Goal: Find specific page/section: Find specific page/section

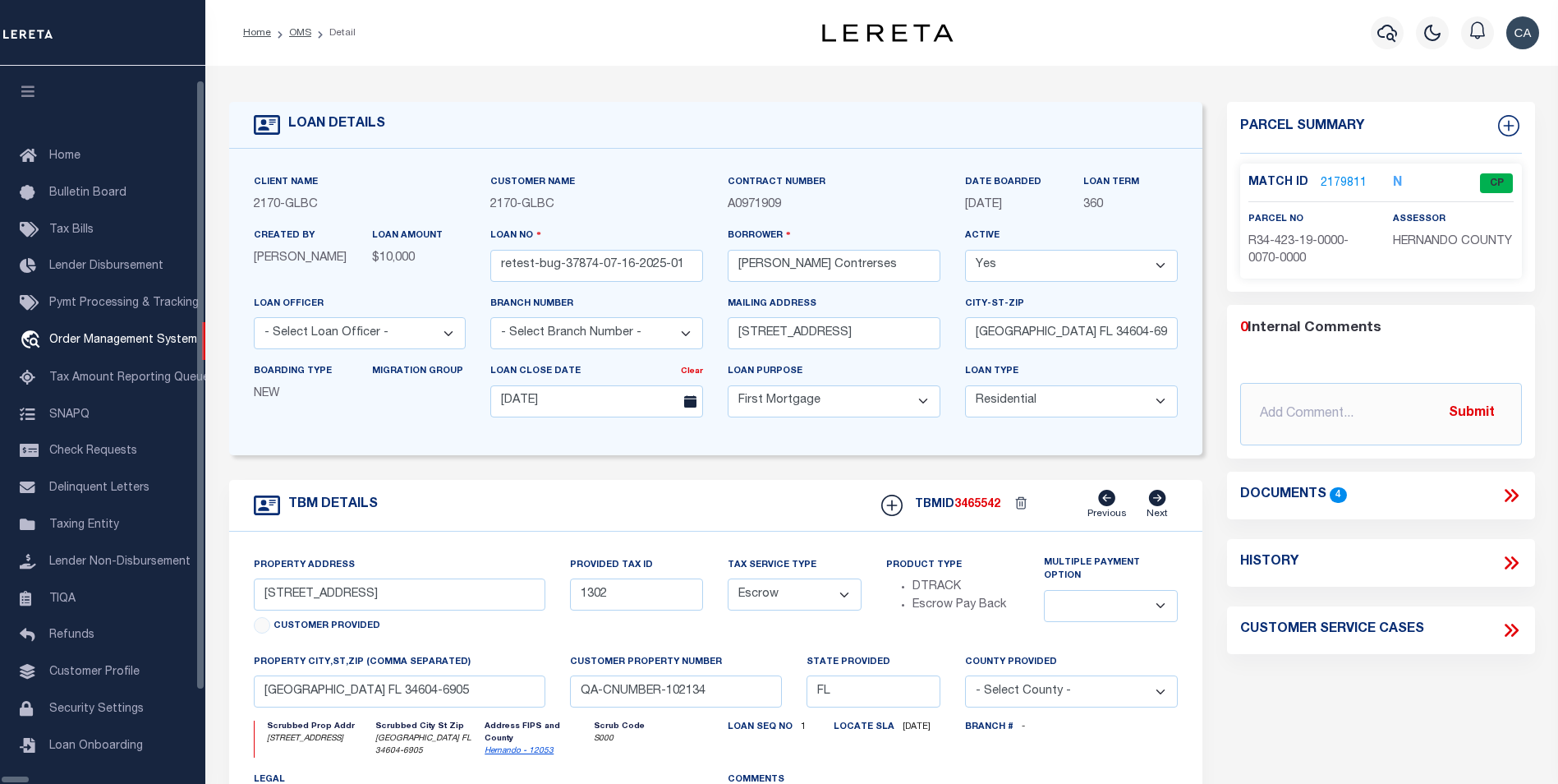
select select "10"
select select "Escrow"
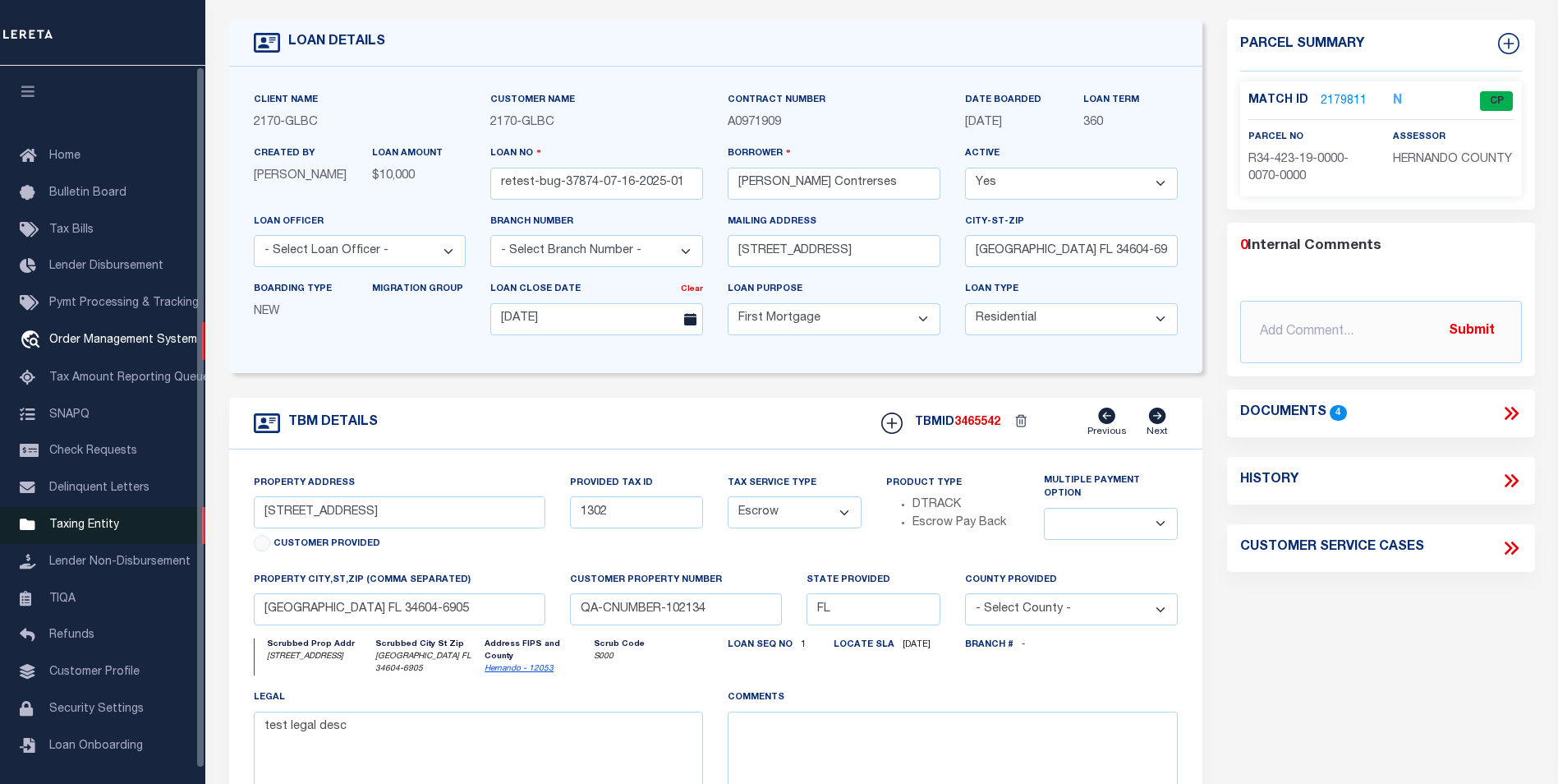
scroll to position [17, 0]
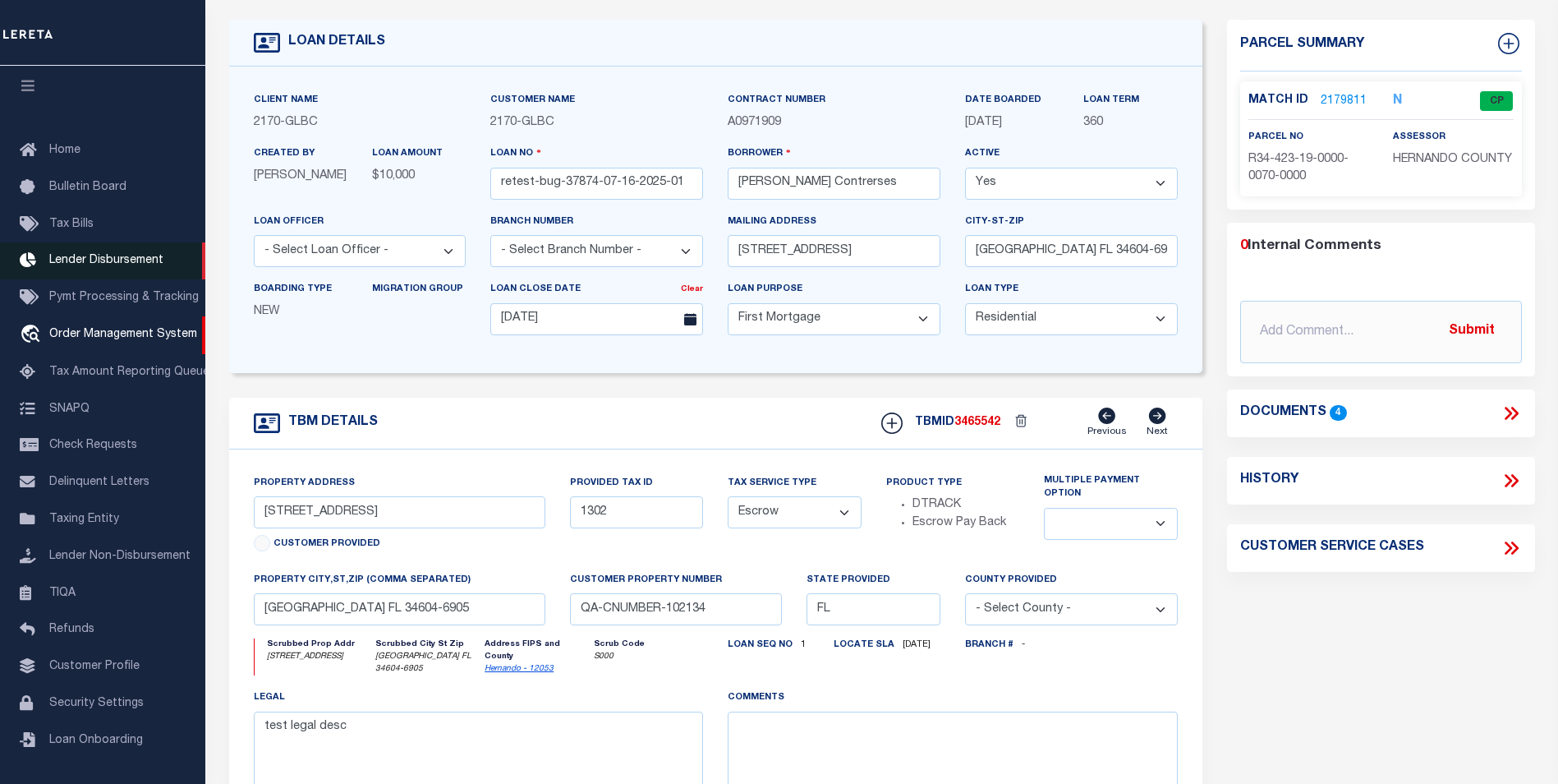
click at [147, 259] on span "Lender Disbursement" at bounding box center [106, 260] width 115 height 11
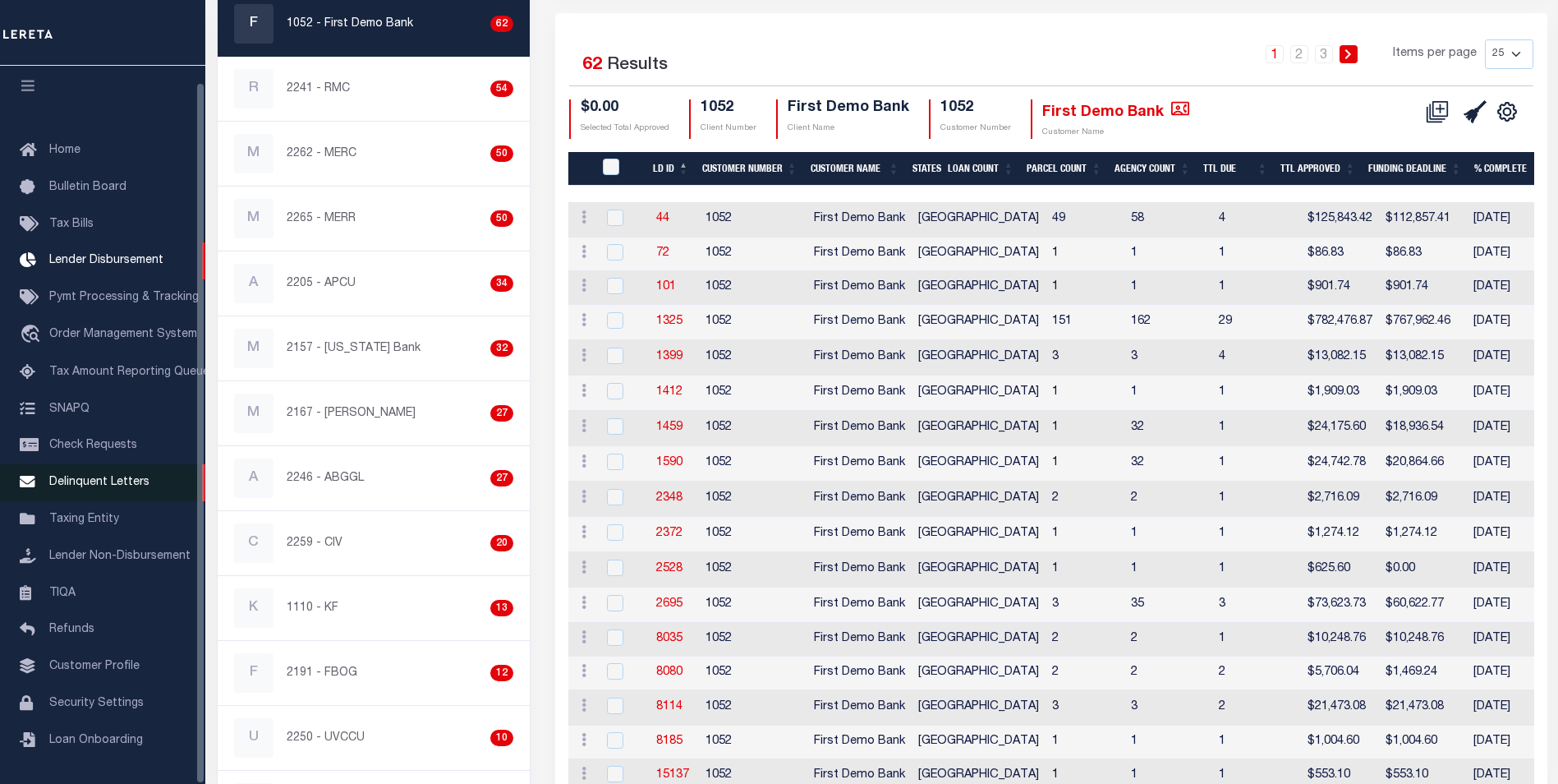
scroll to position [247, 0]
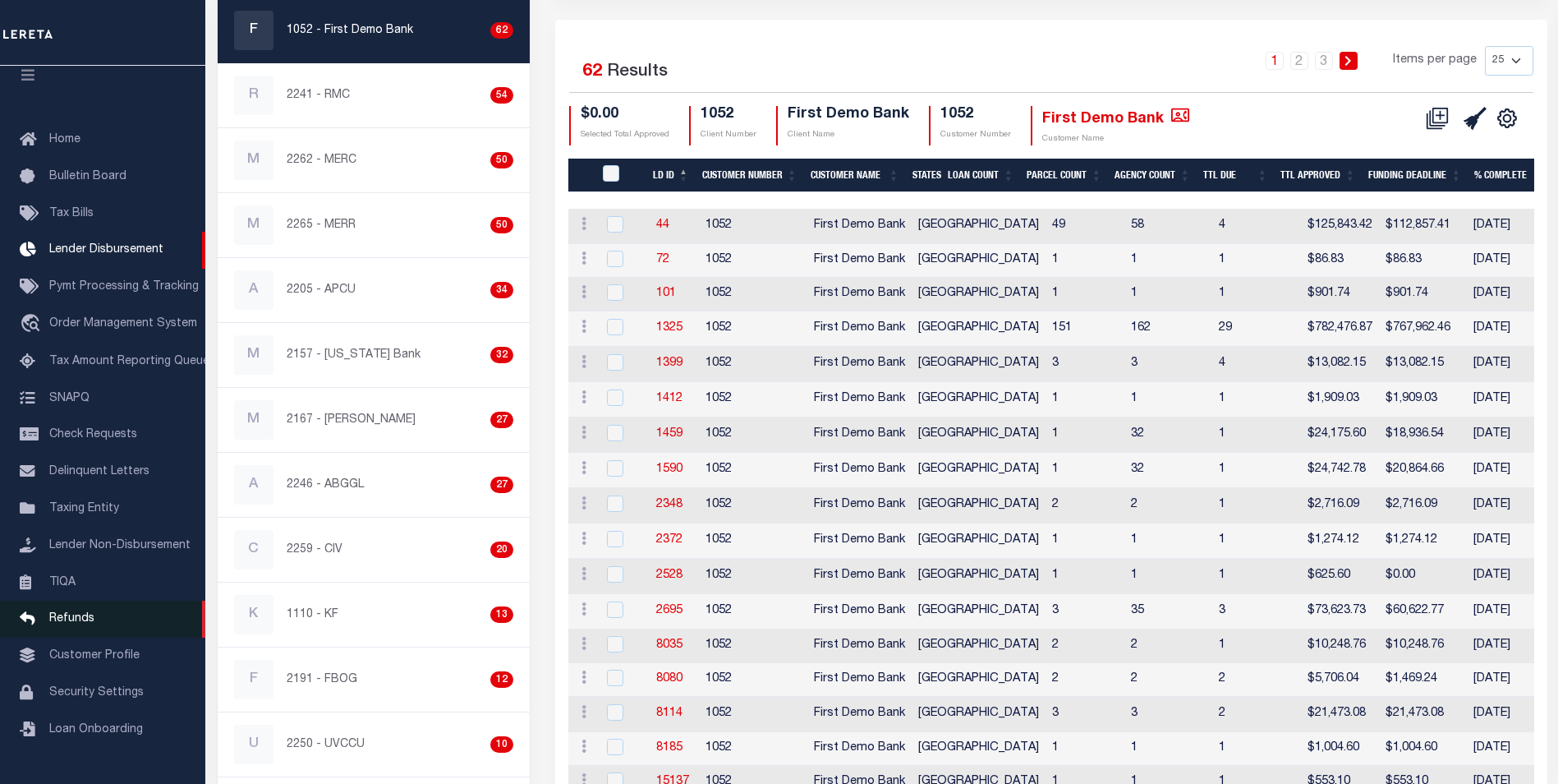
click at [110, 637] on link "Refunds" at bounding box center [103, 619] width 205 height 37
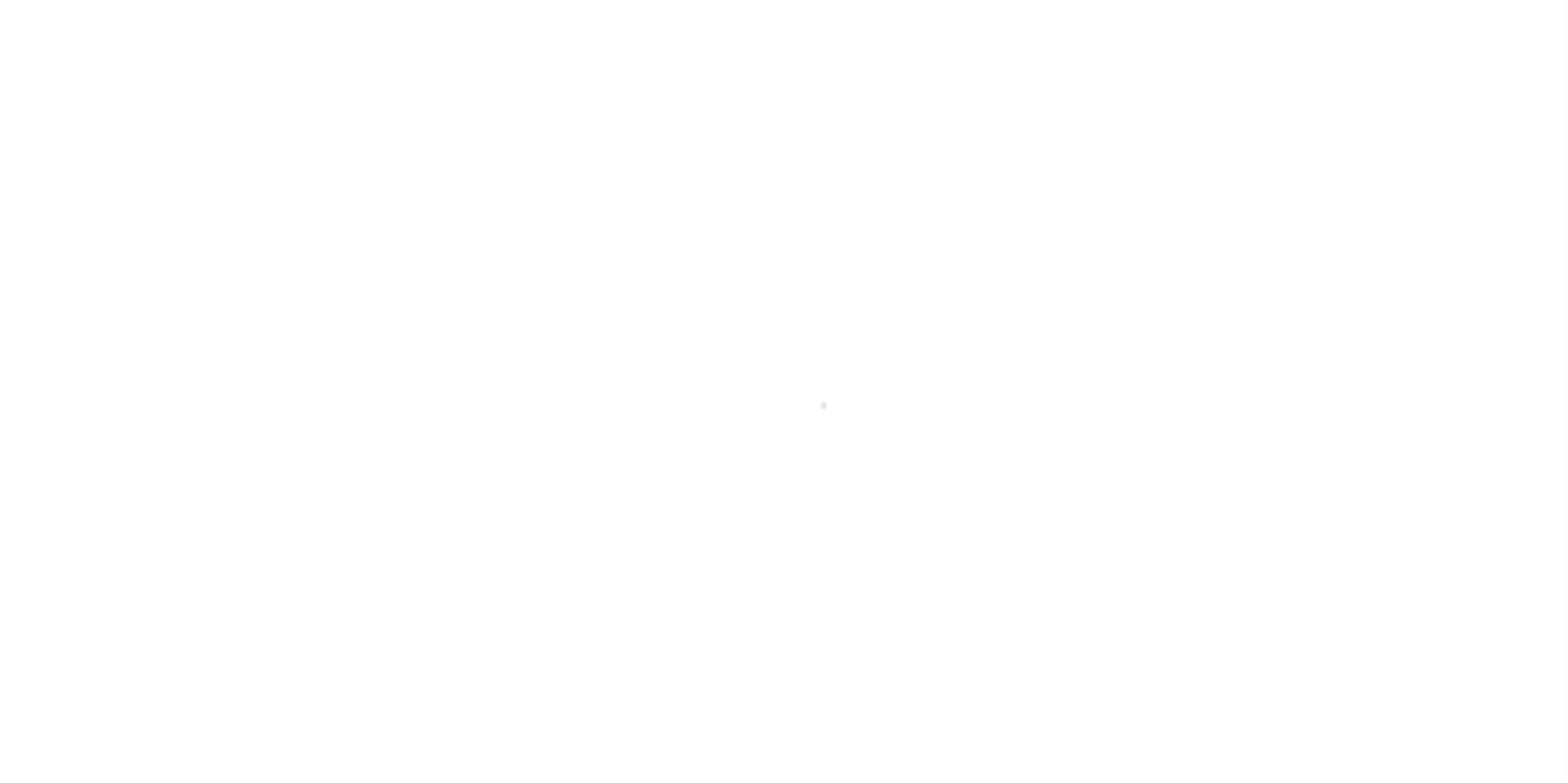
scroll to position [17, 0]
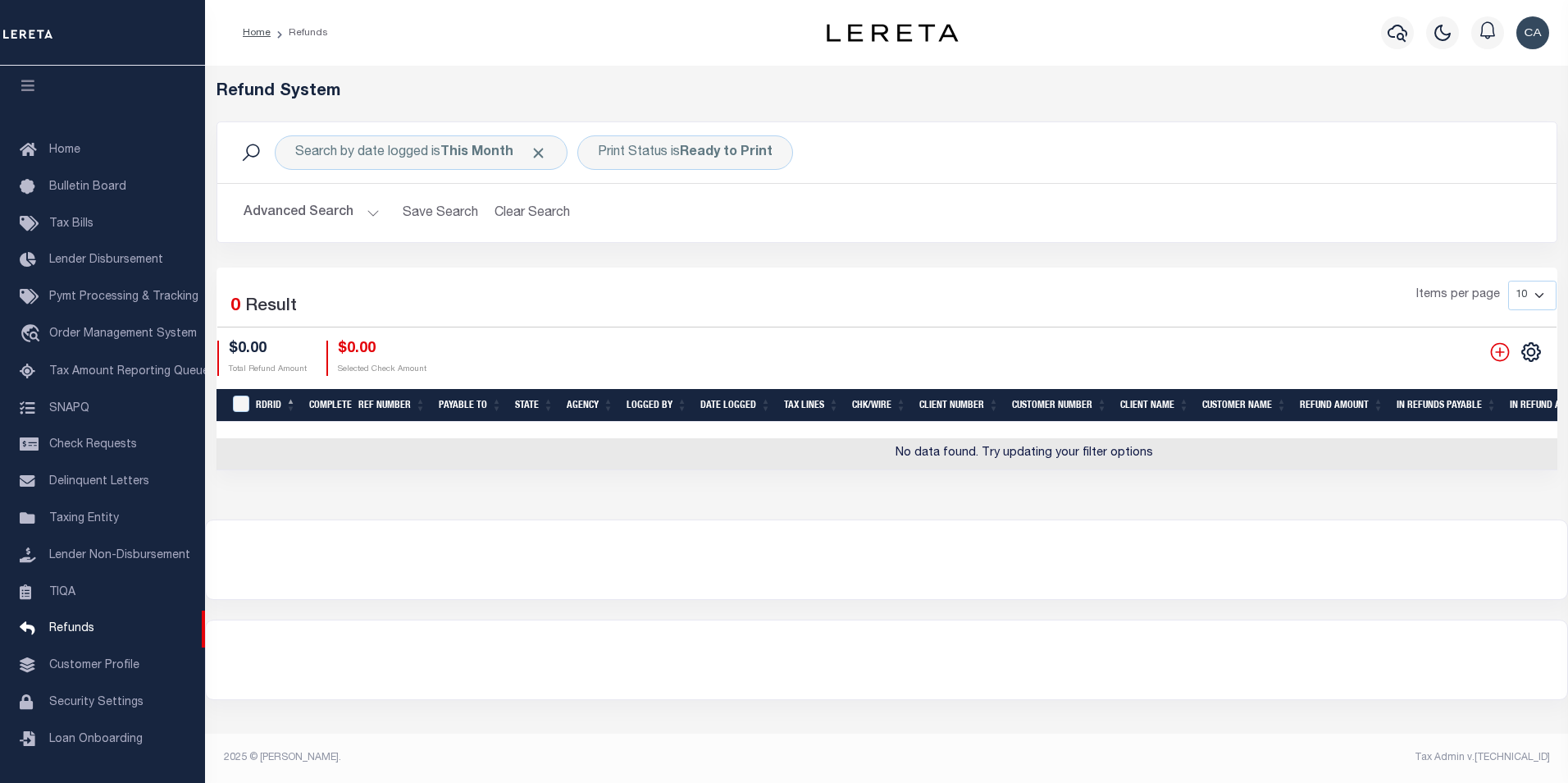
click at [537, 145] on div at bounding box center [540, 141] width 11 height 5
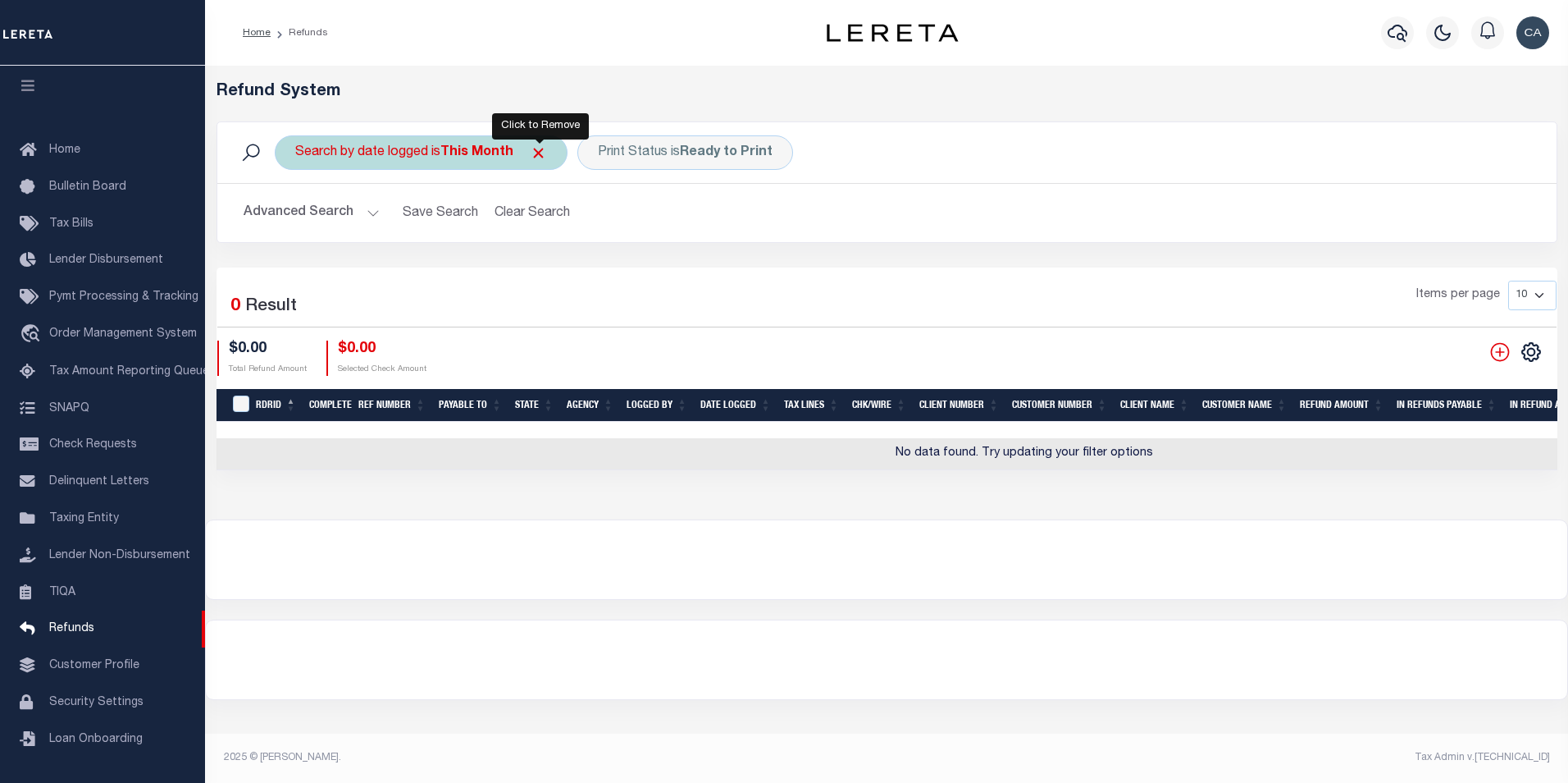
click at [538, 151] on span "Click to Remove" at bounding box center [538, 153] width 18 height 18
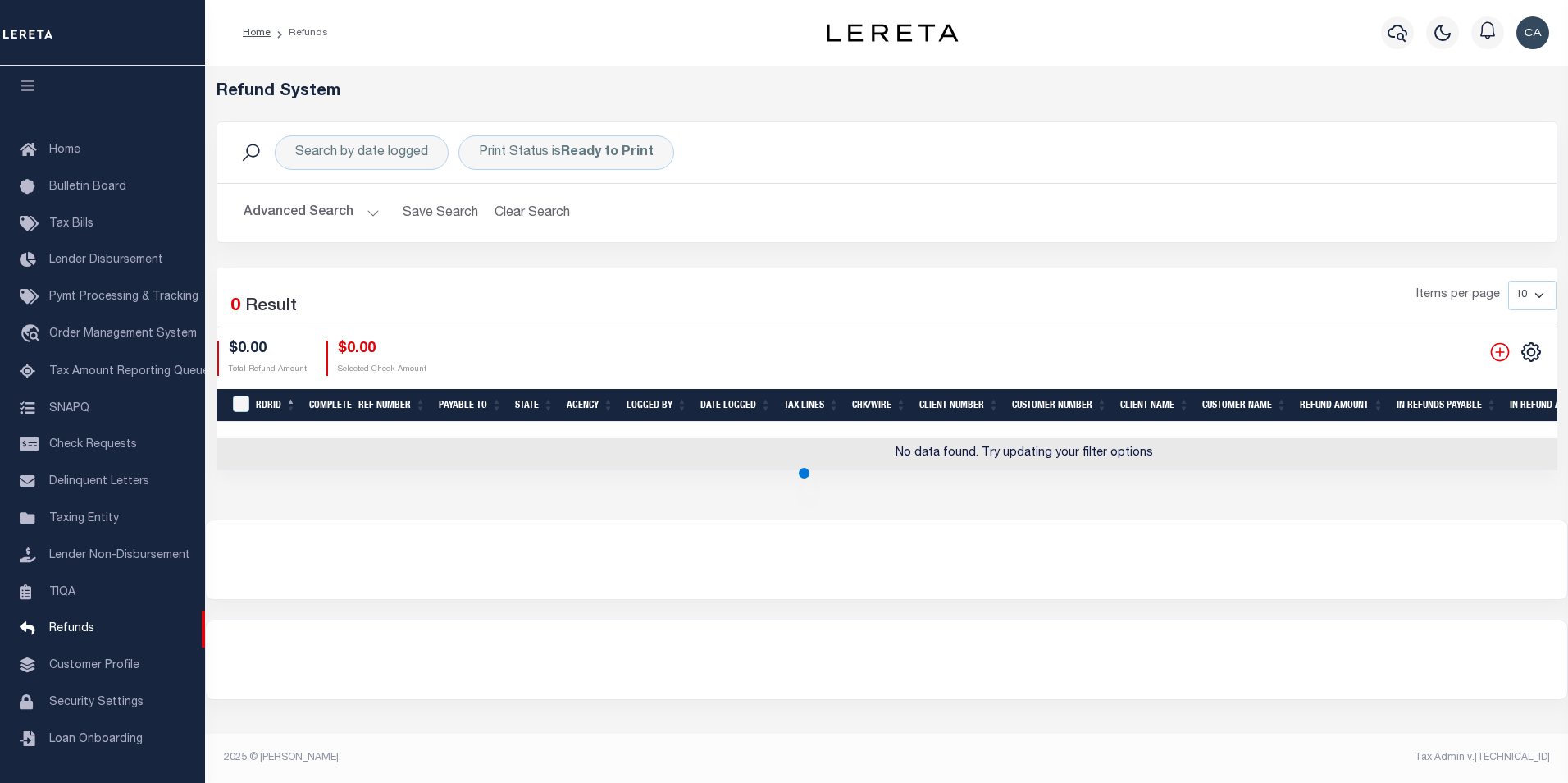
click at [804, 472] on circle at bounding box center [804, 472] width 0 height 0
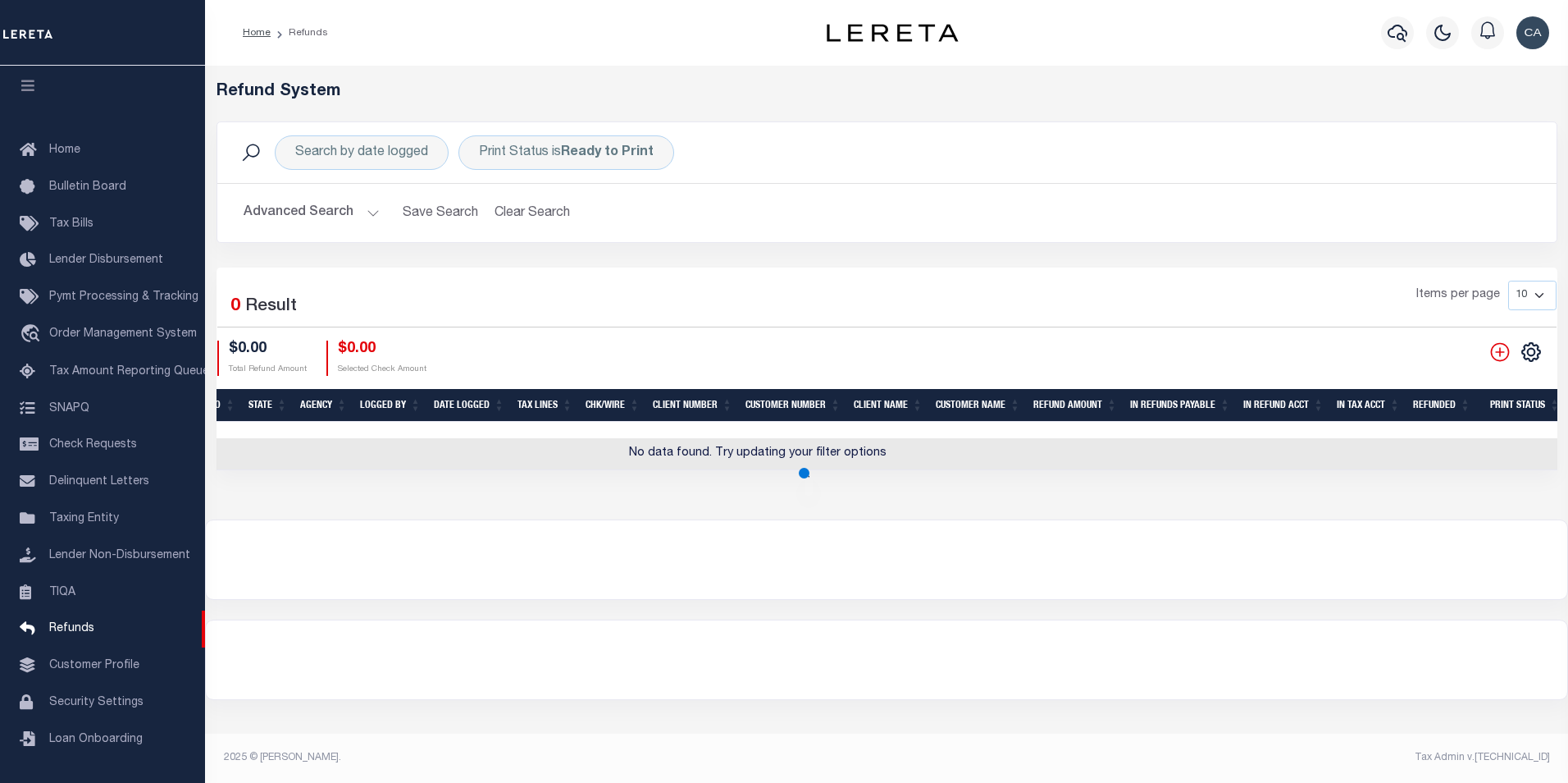
scroll to position [0, 0]
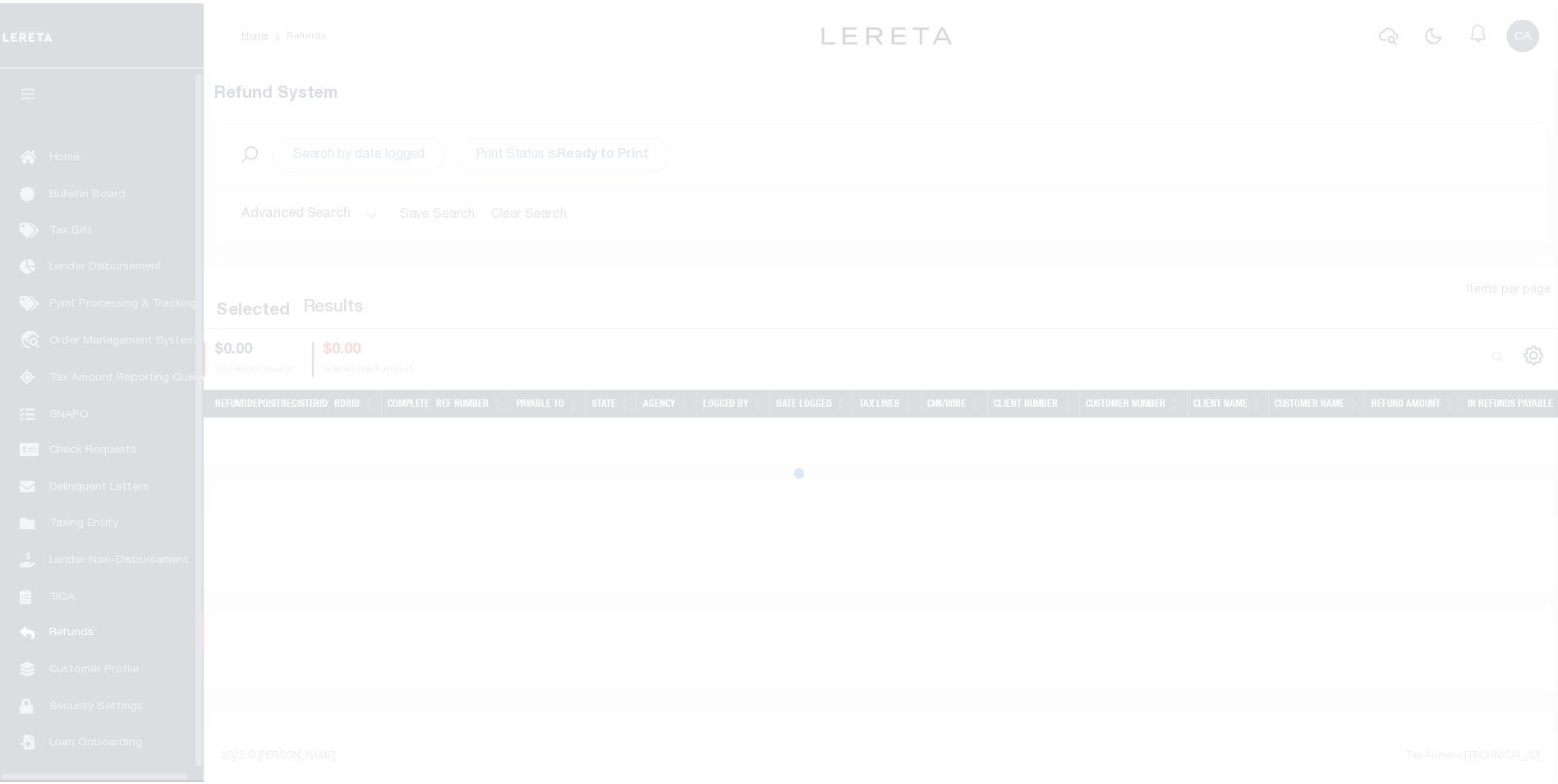
scroll to position [17, 0]
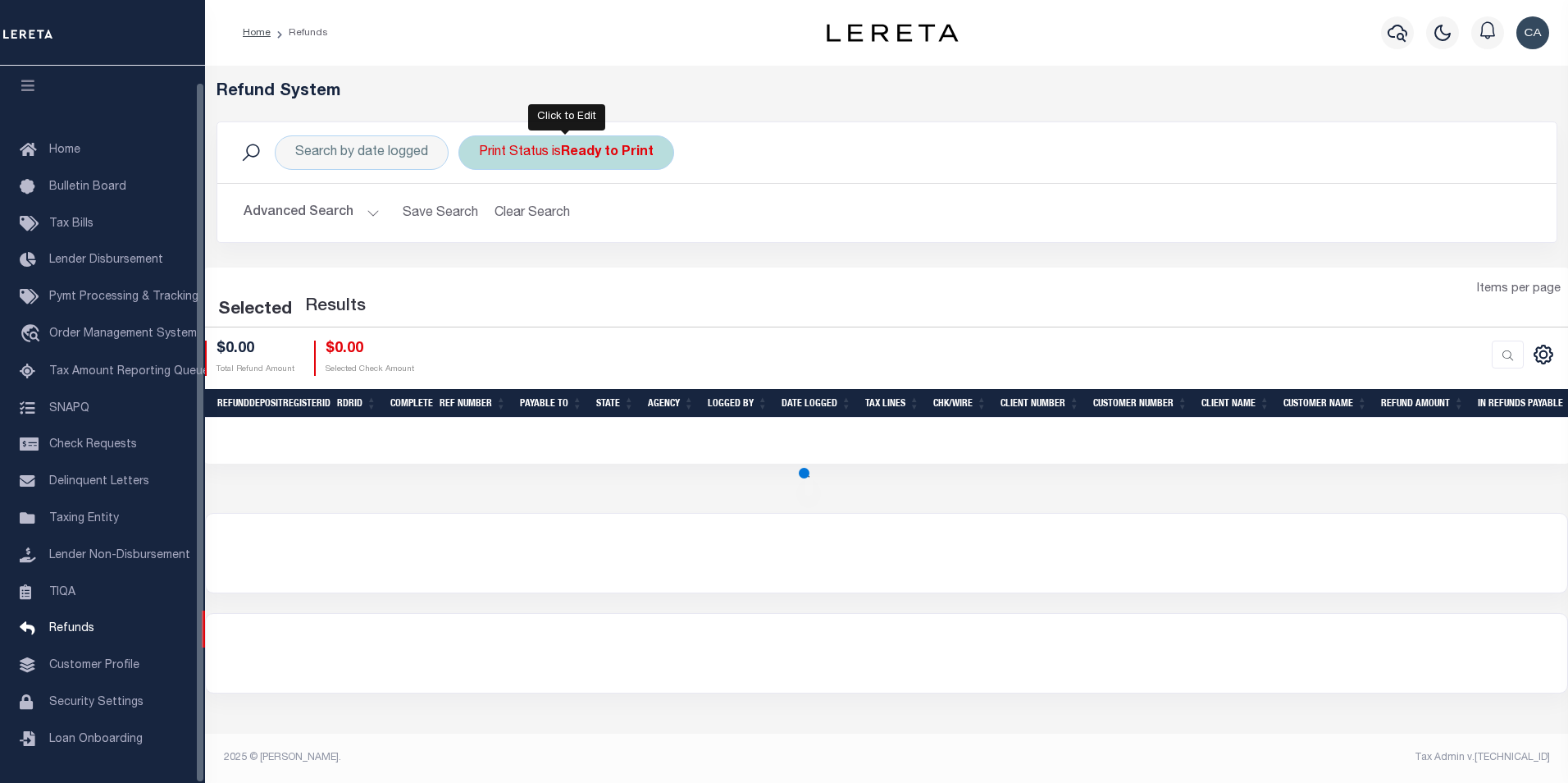
click at [542, 168] on div "Print Status is Ready to Print" at bounding box center [566, 152] width 216 height 34
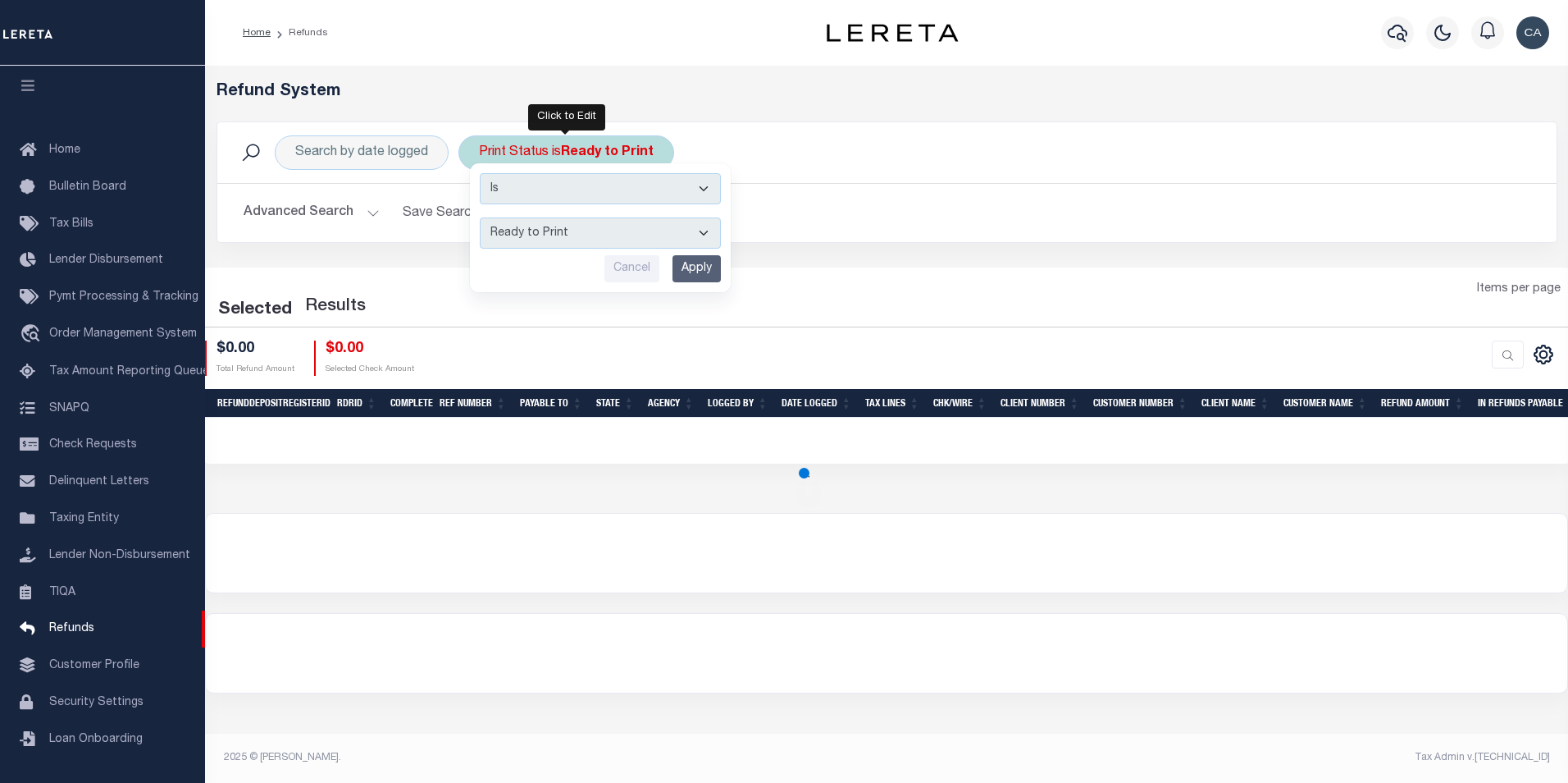
click at [639, 229] on select "--ALL-- Ready to Write Ready to Print Printed" at bounding box center [600, 233] width 242 height 31
select select "All"
click at [479, 218] on select "--ALL-- Ready to Write Ready to Print Printed" at bounding box center [600, 233] width 242 height 31
click at [718, 274] on input "Apply" at bounding box center [696, 268] width 48 height 27
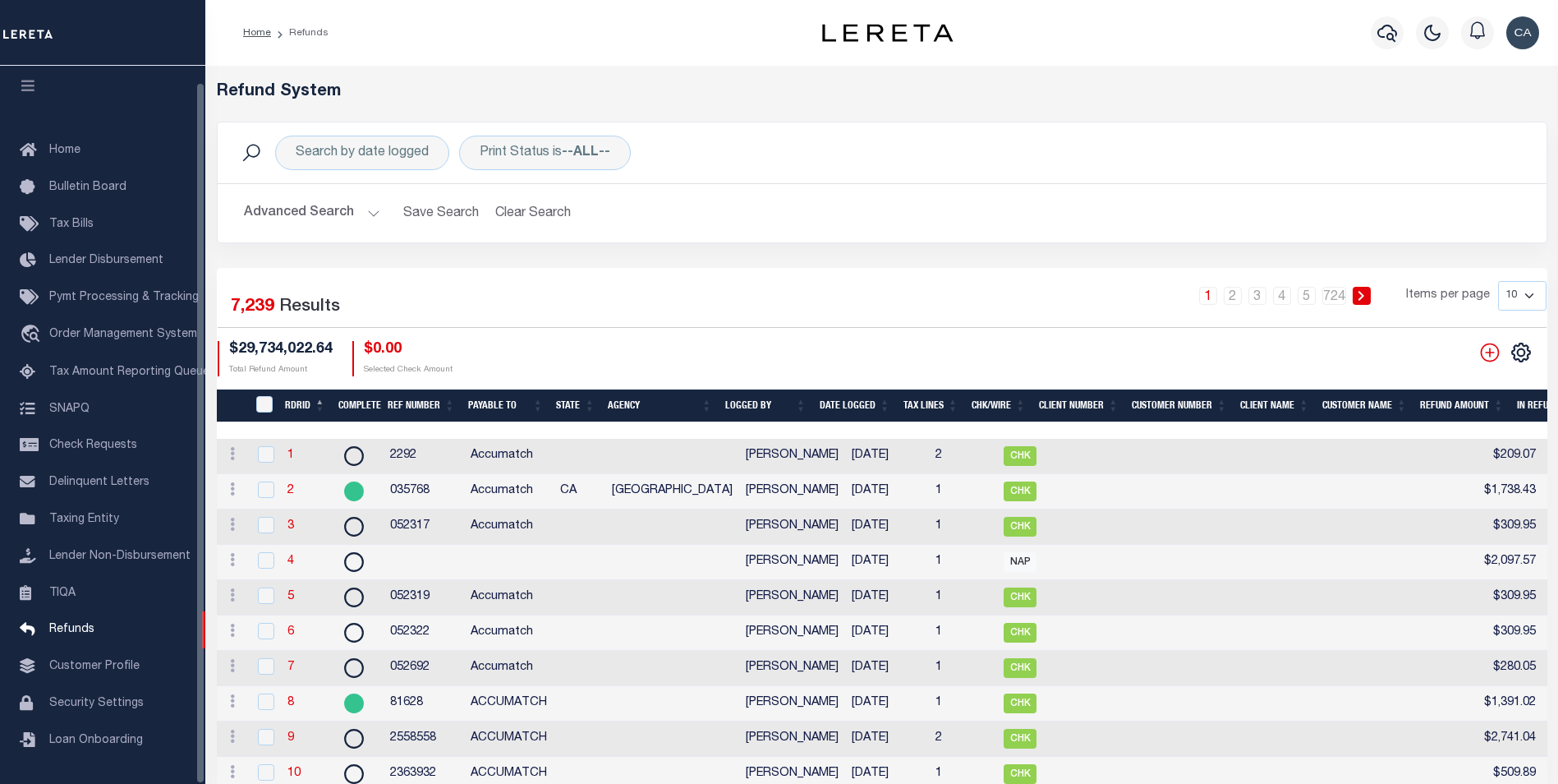
click at [322, 208] on button "Advanced Search" at bounding box center [312, 212] width 137 height 32
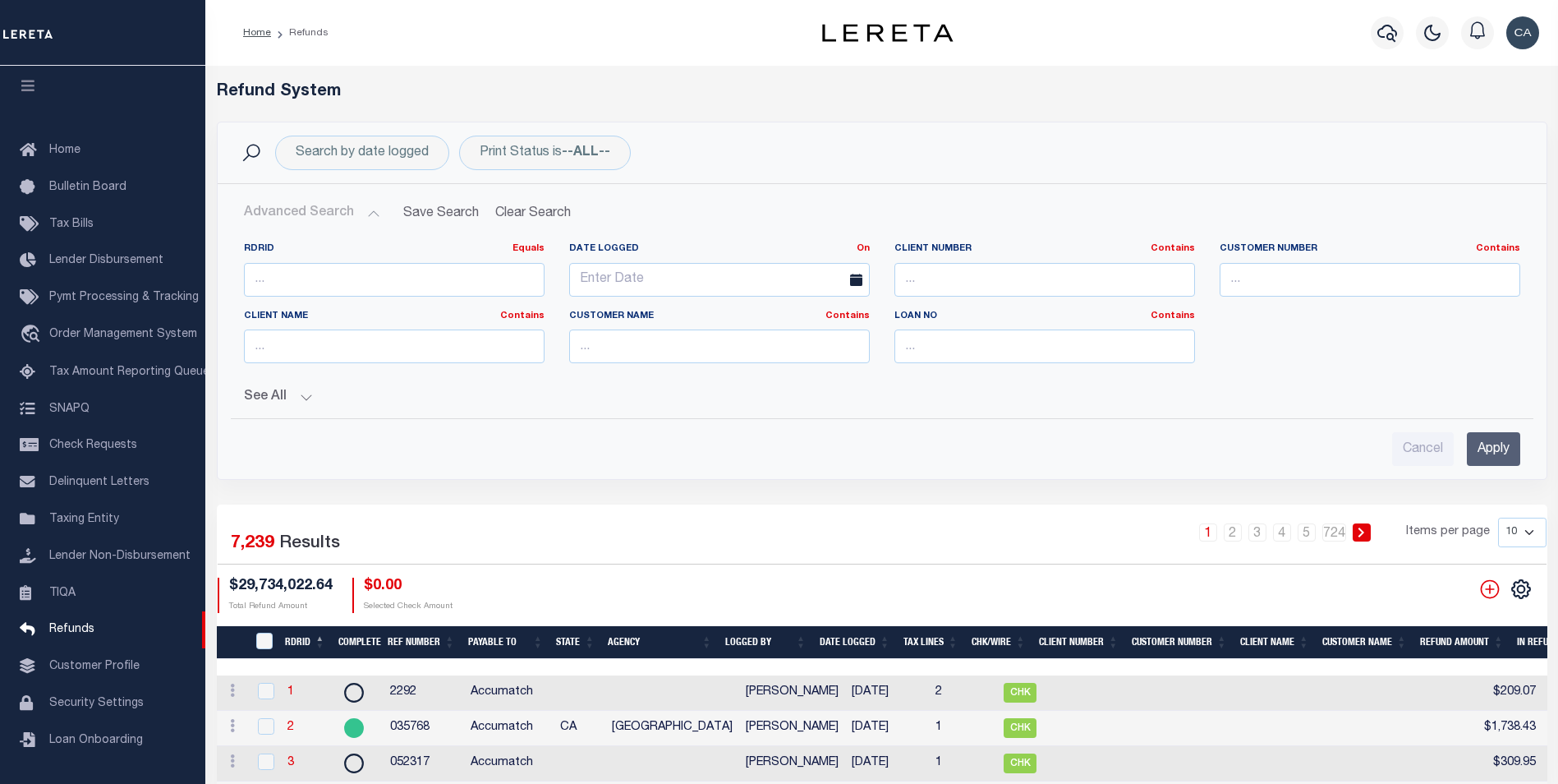
click at [325, 212] on button "Advanced Search" at bounding box center [312, 212] width 137 height 32
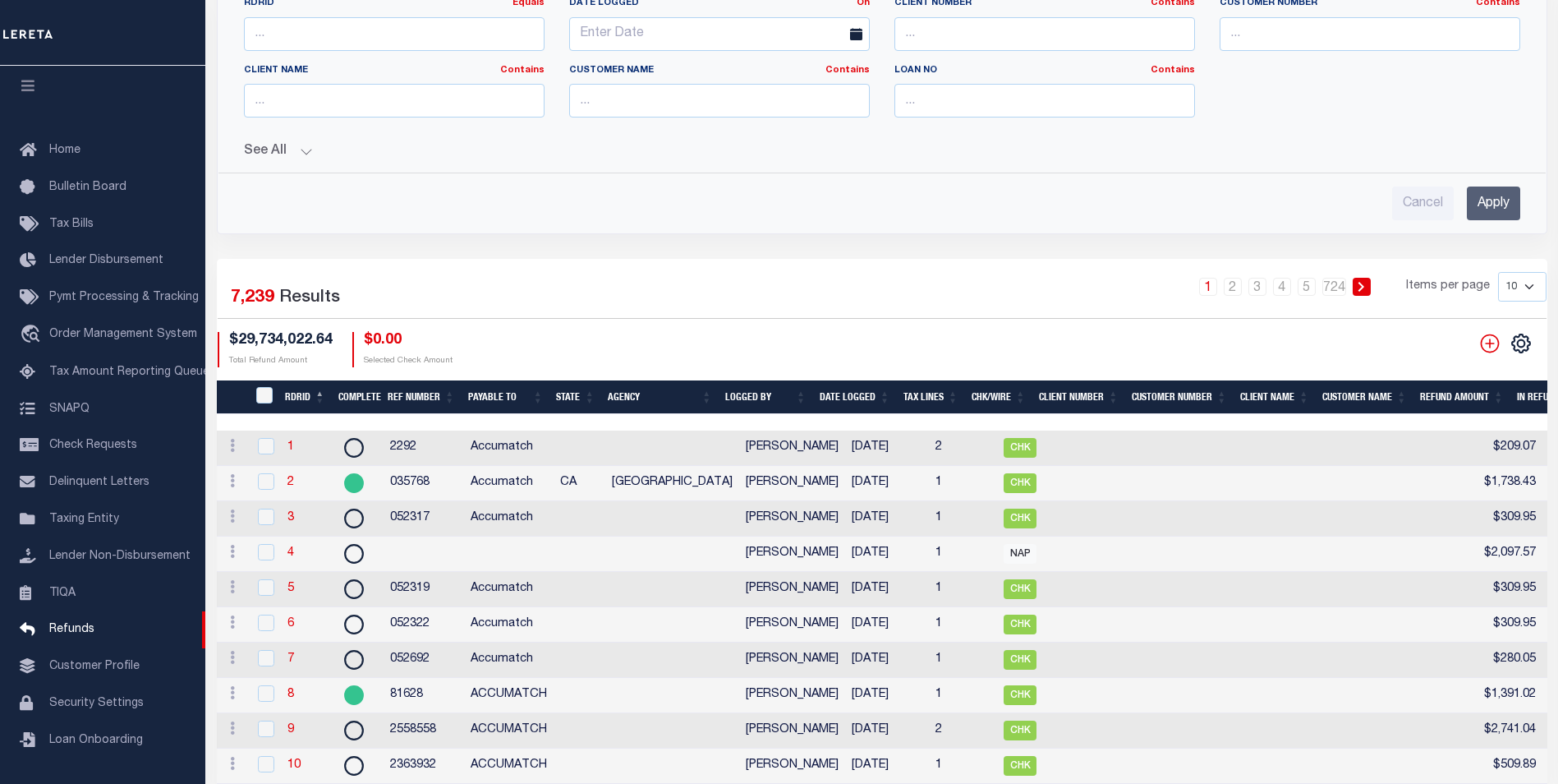
scroll to position [247, 0]
